Goal: Task Accomplishment & Management: Manage account settings

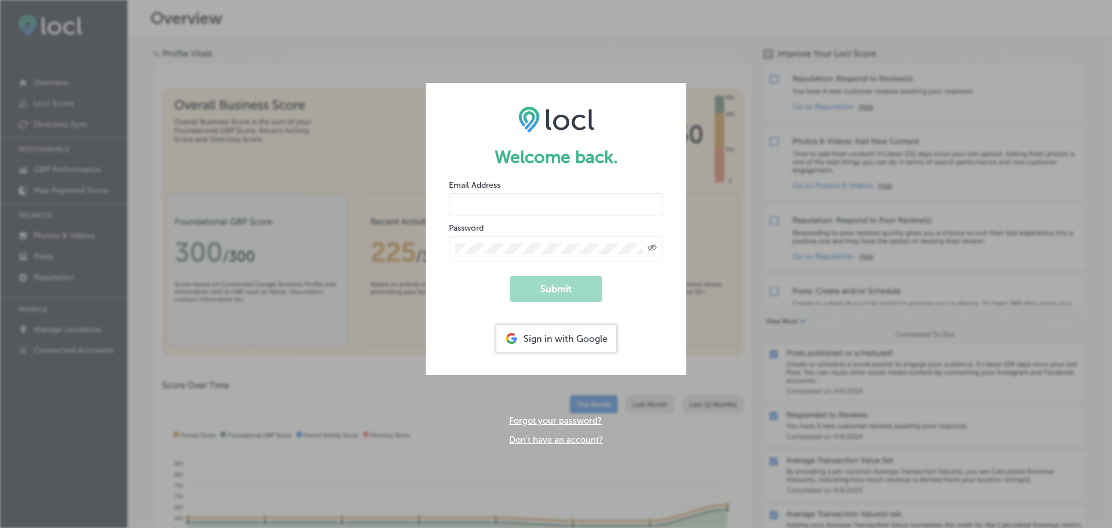
click at [530, 204] on input "email" at bounding box center [556, 204] width 214 height 23
click at [555, 115] on img at bounding box center [556, 119] width 76 height 27
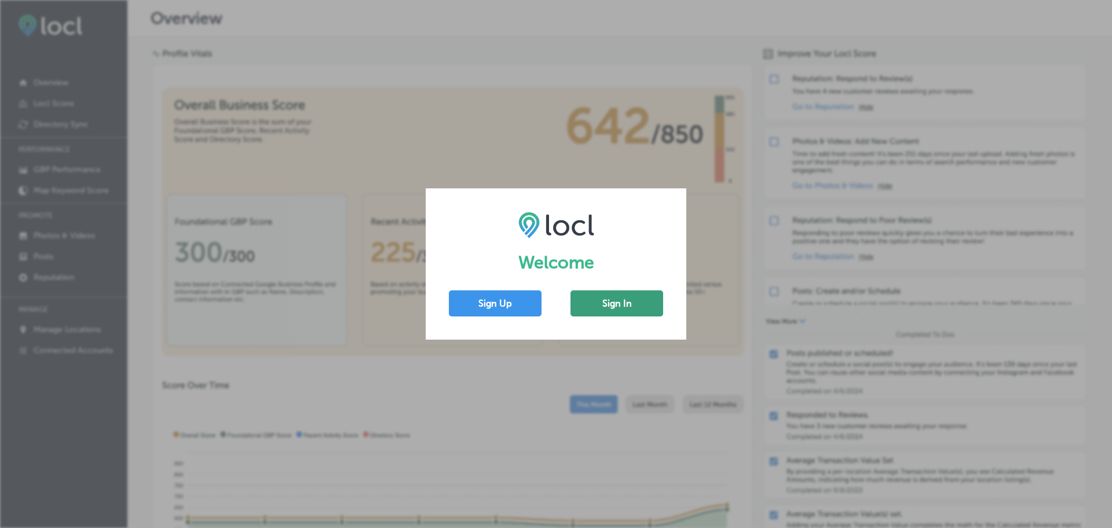
click at [582, 312] on button "Sign In" at bounding box center [617, 303] width 93 height 26
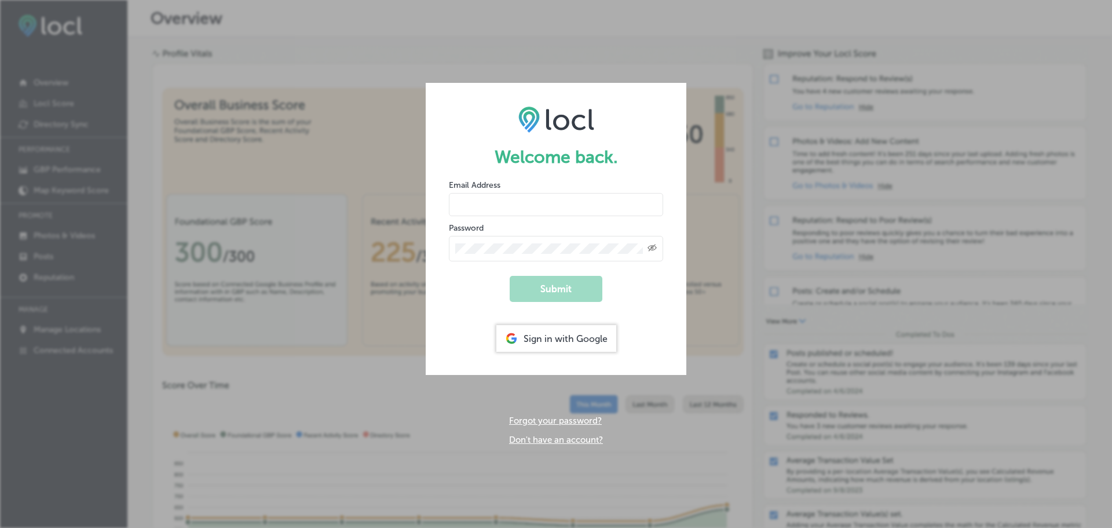
click at [556, 214] on input "email" at bounding box center [556, 204] width 214 height 23
type input "[EMAIL_ADDRESS][DOMAIN_NAME]"
click at [510, 276] on button "Submit" at bounding box center [556, 289] width 93 height 26
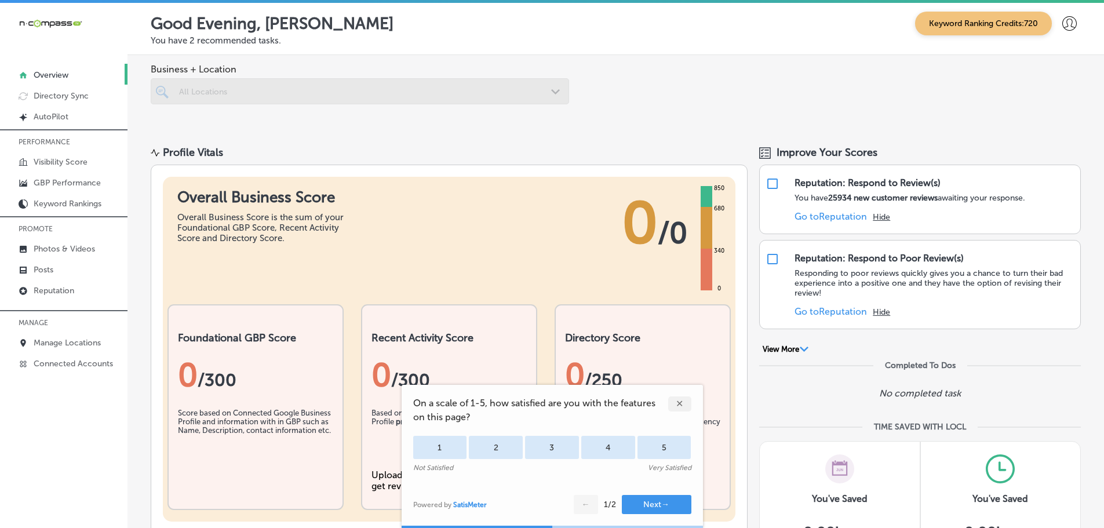
click at [1062, 24] on icon at bounding box center [1069, 23] width 14 height 14
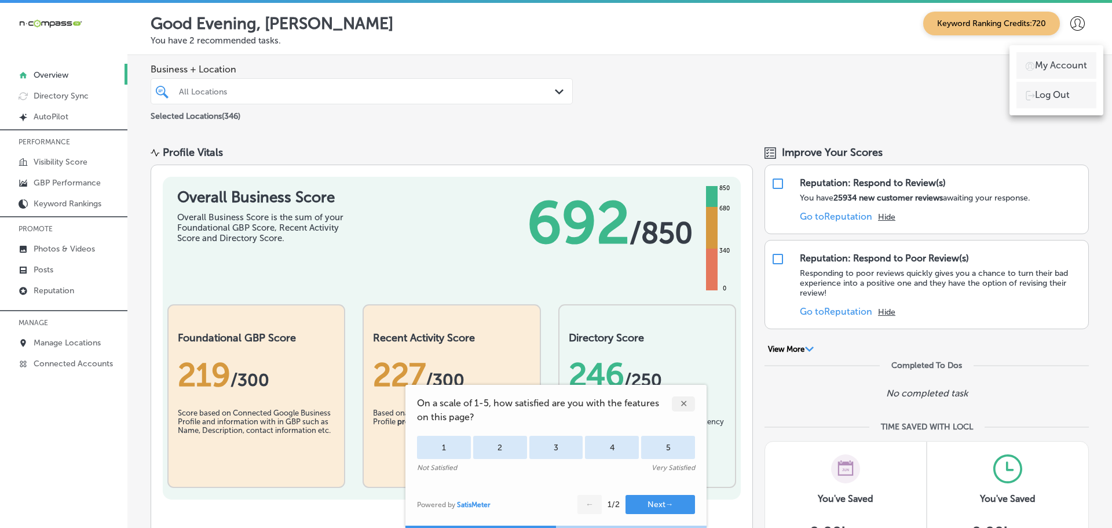
click at [1062, 61] on p "My Account" at bounding box center [1061, 66] width 52 height 14
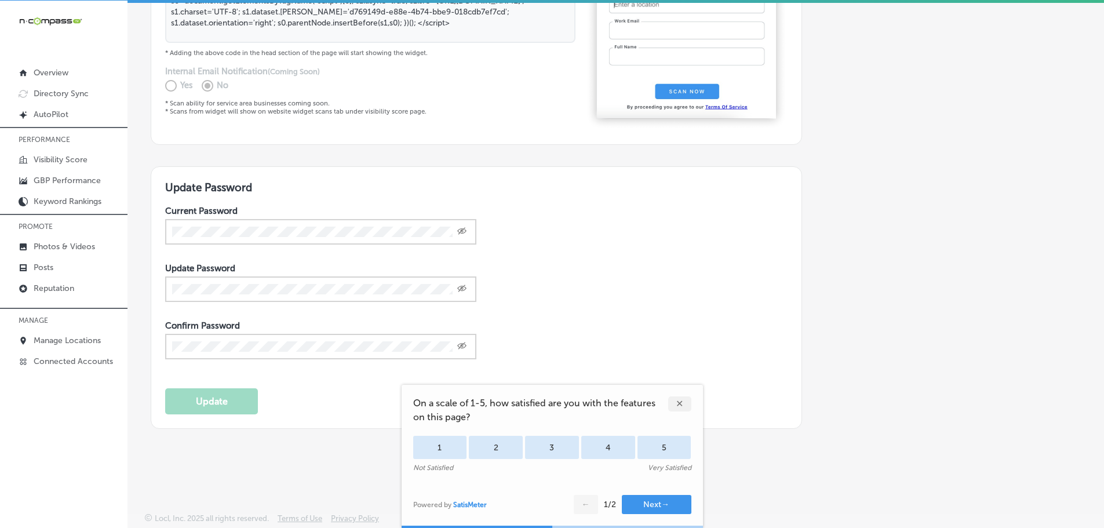
scroll to position [3, 0]
click at [682, 404] on div "✕" at bounding box center [679, 403] width 23 height 15
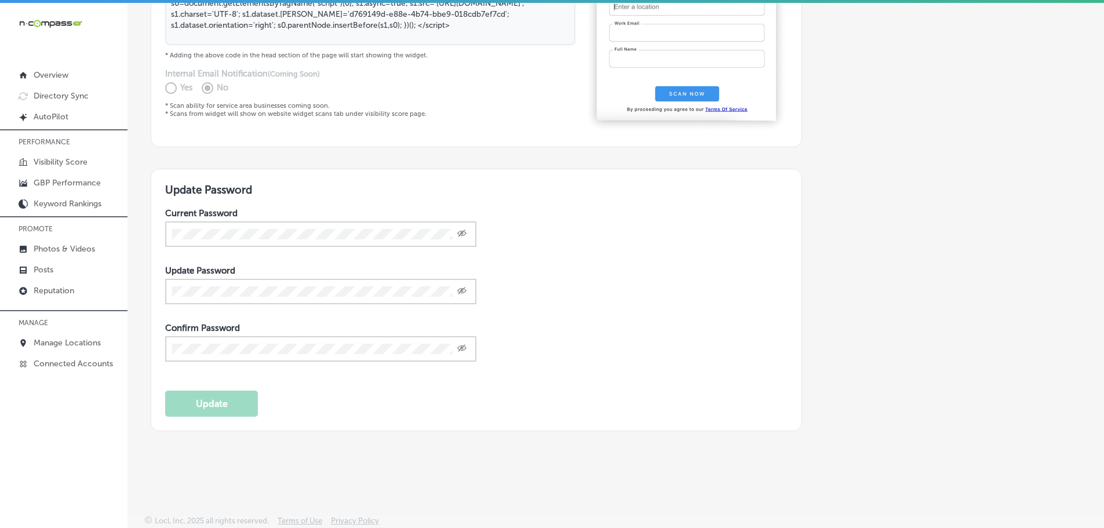
scroll to position [0, 0]
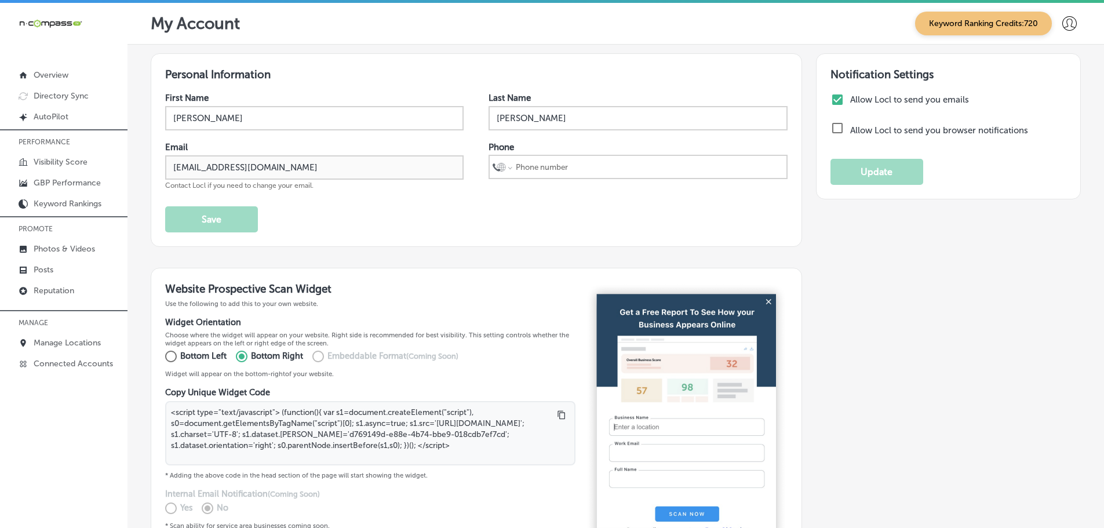
click at [1064, 21] on icon at bounding box center [1069, 23] width 14 height 14
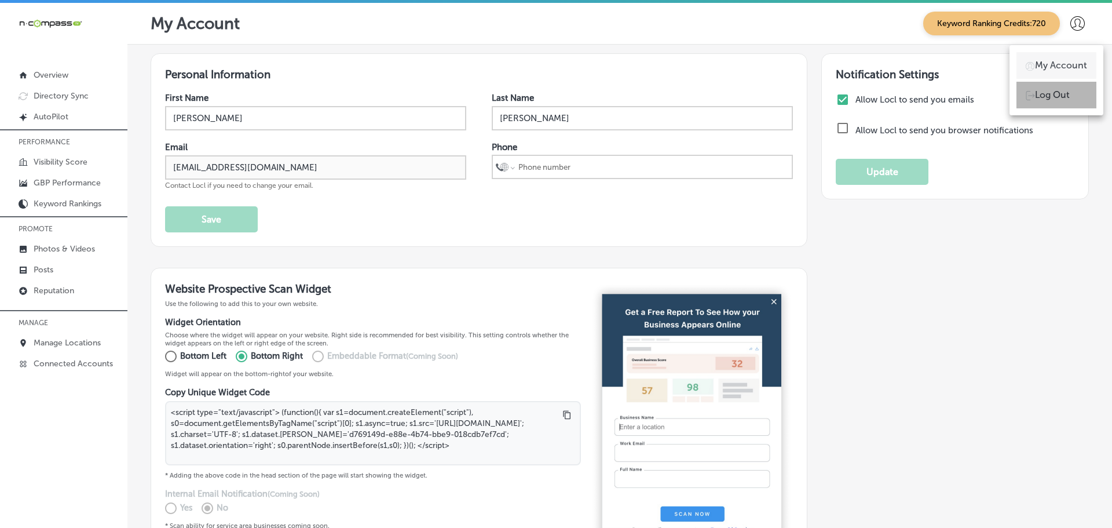
click at [1046, 100] on p "Log Out" at bounding box center [1052, 95] width 35 height 14
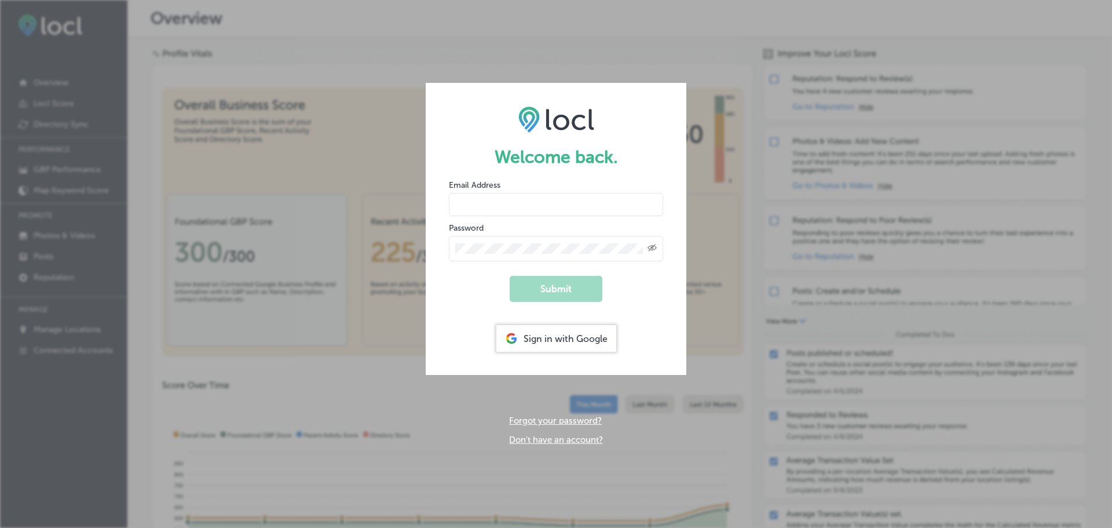
click at [543, 201] on input "email" at bounding box center [556, 204] width 214 height 23
paste input "[EMAIL_ADDRESS][DOMAIN_NAME]"
type input "[EMAIL_ADDRESS][DOMAIN_NAME]"
click at [506, 243] on div "Created with Sketch." at bounding box center [556, 248] width 214 height 25
click at [531, 288] on button "Submit" at bounding box center [556, 289] width 93 height 26
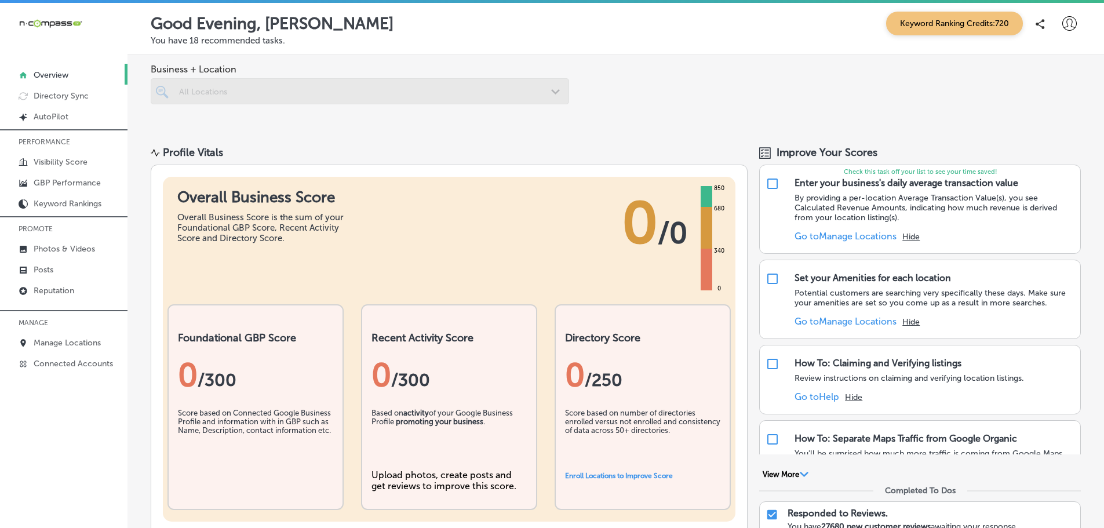
click at [1065, 27] on icon at bounding box center [1069, 23] width 14 height 14
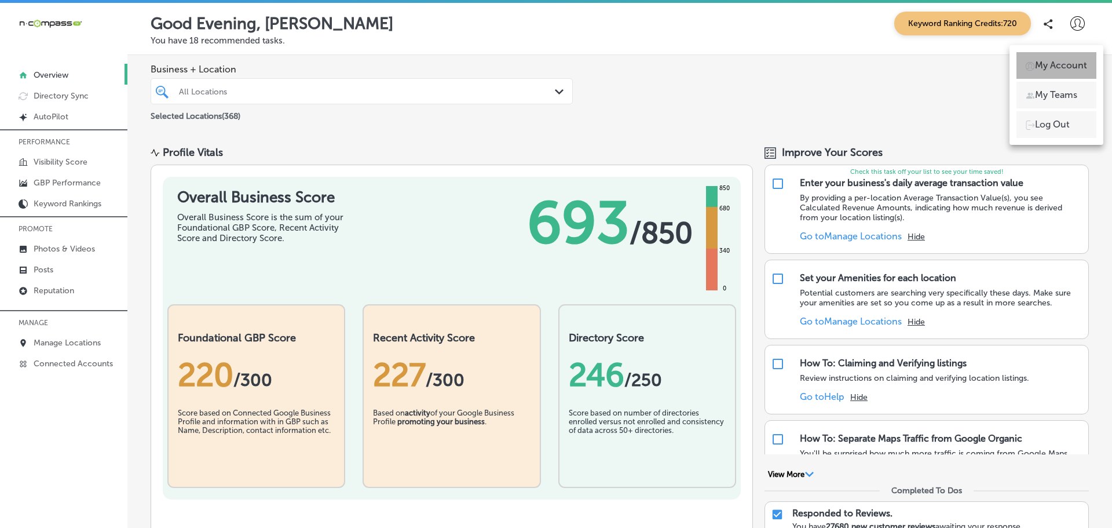
click at [1064, 68] on p "My Account" at bounding box center [1061, 66] width 52 height 14
select select "US"
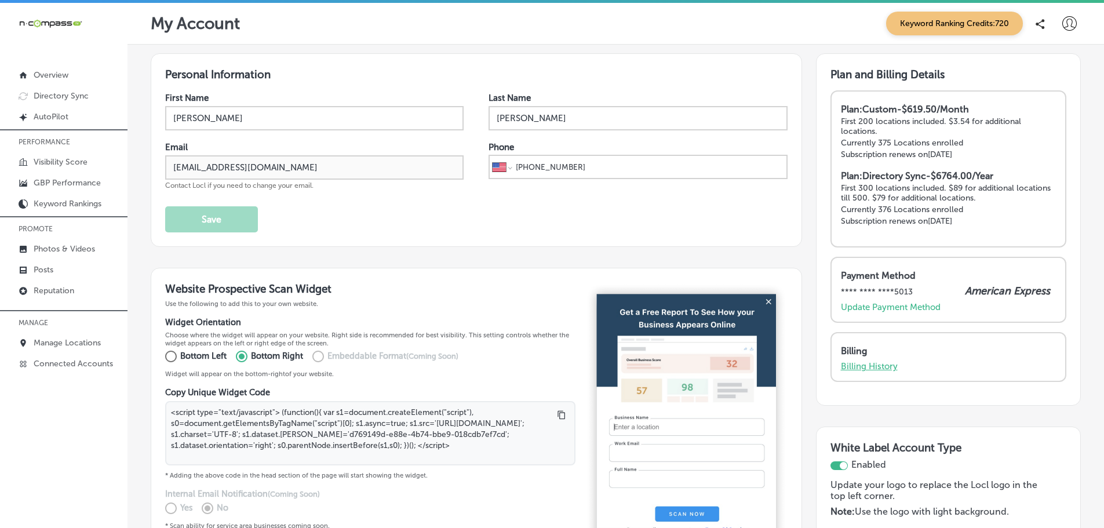
click at [878, 367] on p "Billing History" at bounding box center [869, 366] width 57 height 10
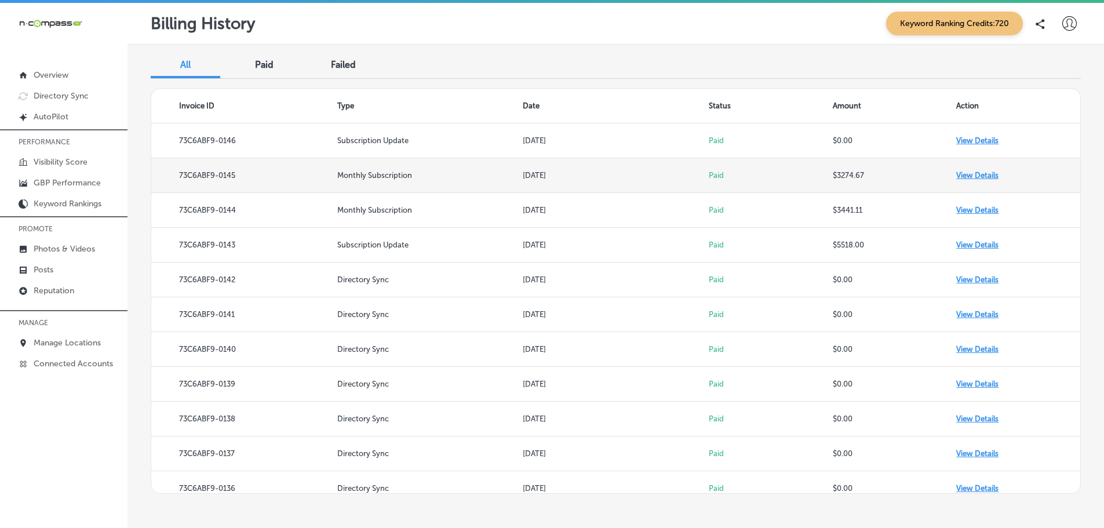
click at [987, 176] on td "View Details" at bounding box center [1018, 175] width 124 height 35
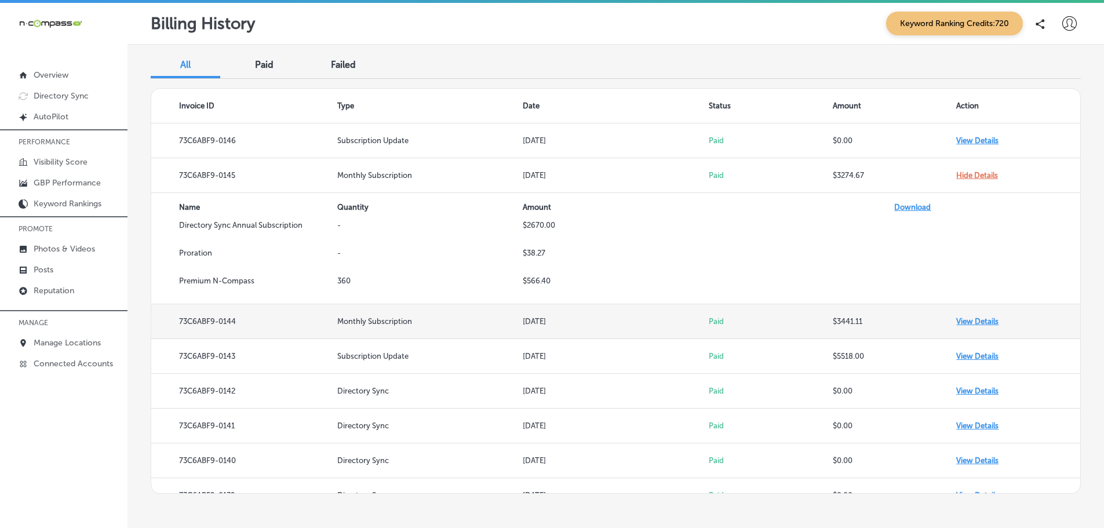
click at [974, 322] on td "View Details" at bounding box center [1018, 321] width 124 height 35
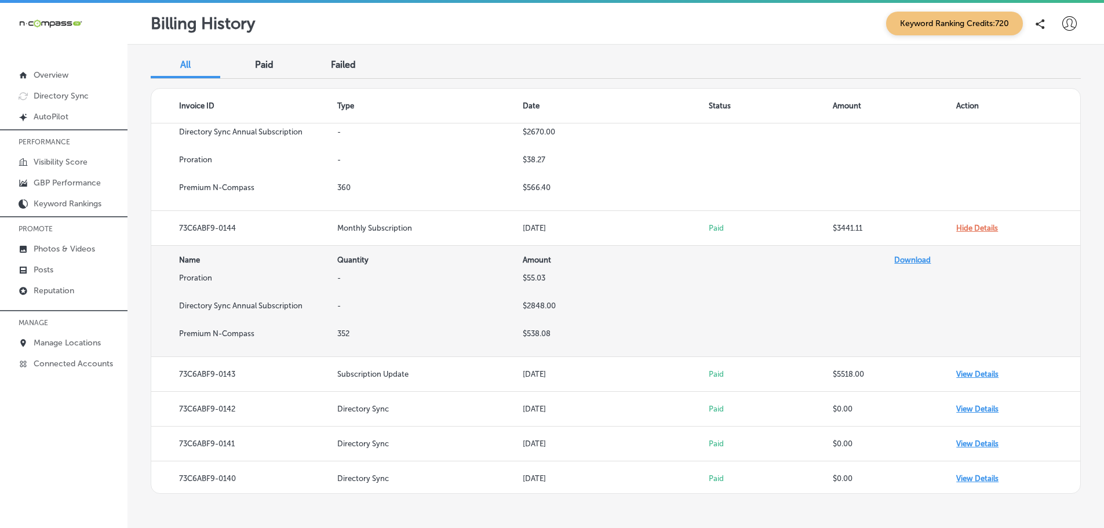
scroll to position [97, 0]
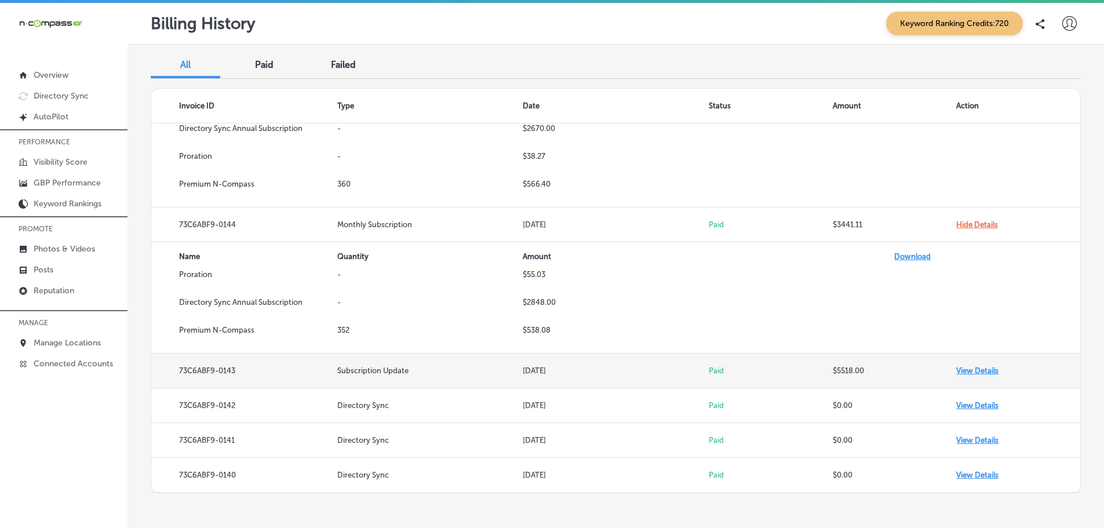
click at [966, 372] on td "View Details" at bounding box center [1018, 370] width 124 height 35
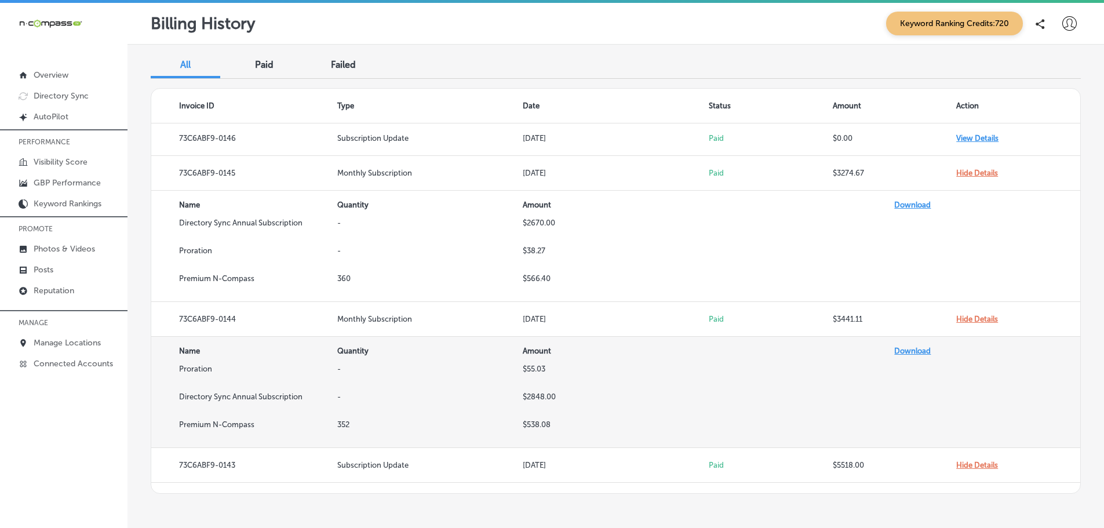
scroll to position [0, 0]
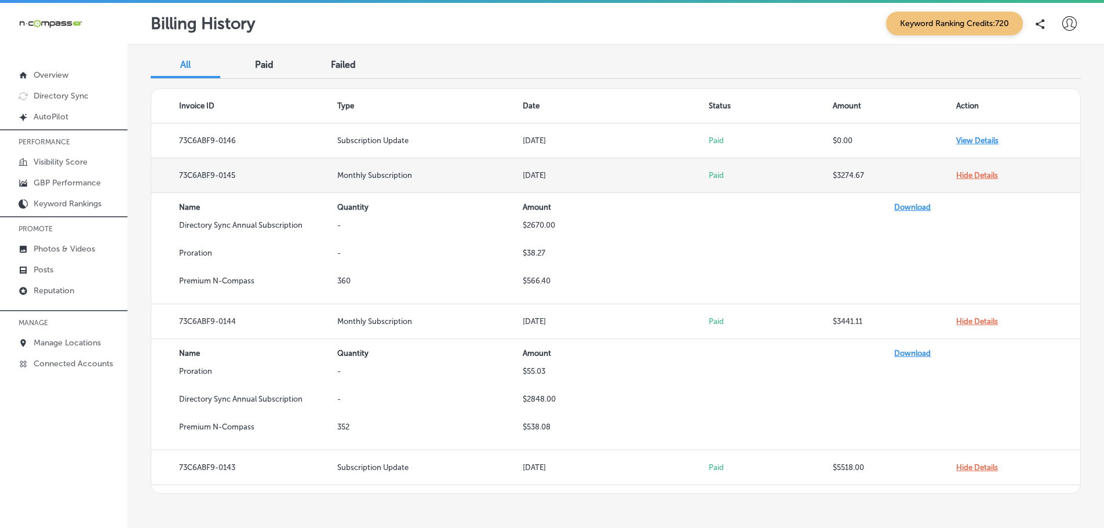
click at [981, 177] on td "Hide Details" at bounding box center [1018, 175] width 124 height 35
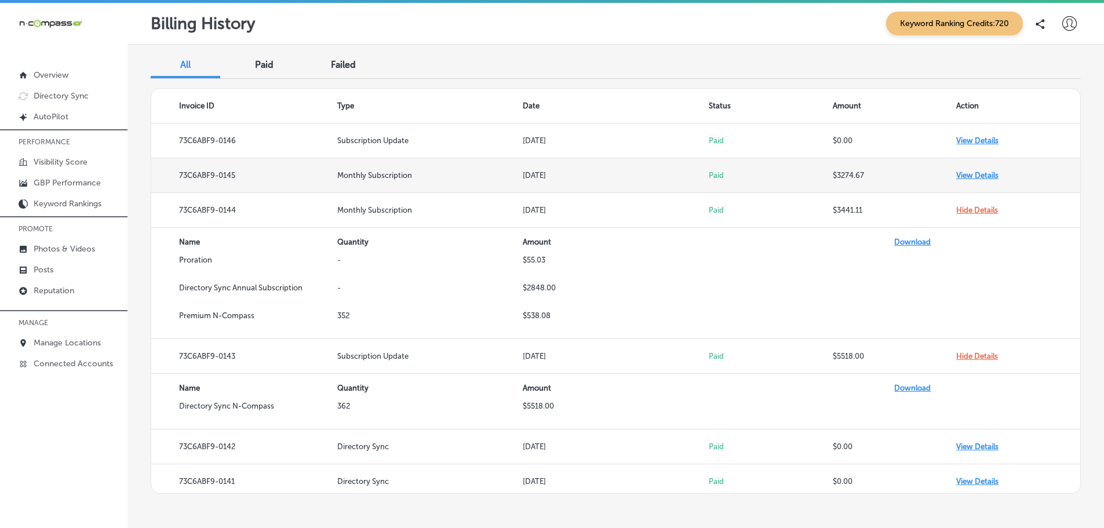
click at [981, 177] on td "View Details" at bounding box center [1018, 175] width 124 height 35
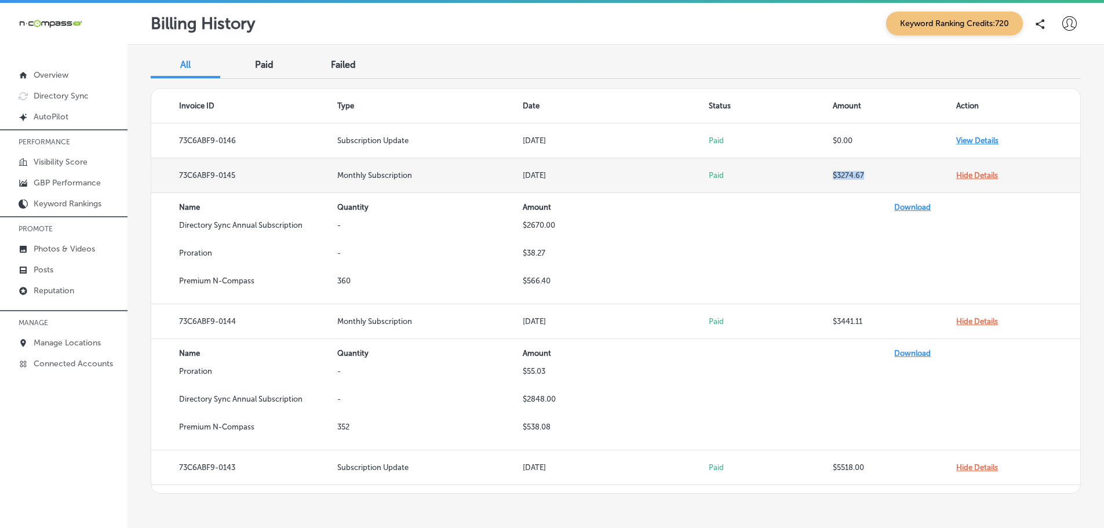
drag, startPoint x: 865, startPoint y: 174, endPoint x: 822, endPoint y: 180, distance: 43.3
click at [822, 180] on tr "73C6ABF9-0145 Monthly Subscription [DATE] Paid $3274.67 Hide Details" at bounding box center [615, 175] width 929 height 35
copy tr "$3274.67"
